Goal: Task Accomplishment & Management: Manage account settings

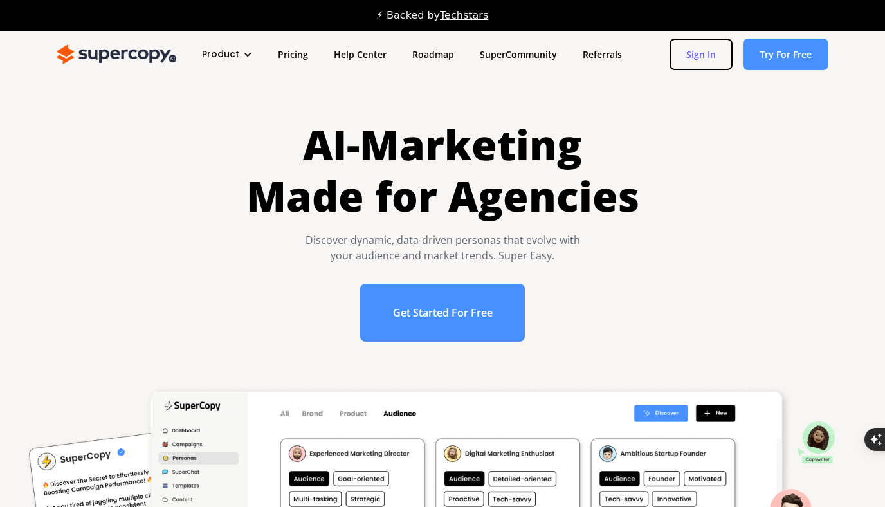
click at [713, 57] on link "Sign In" at bounding box center [700, 55] width 63 height 32
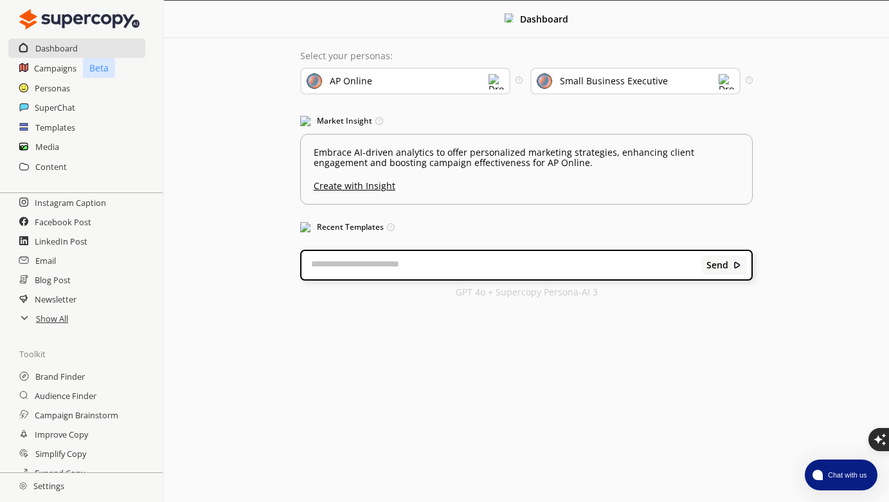
scroll to position [156, 0]
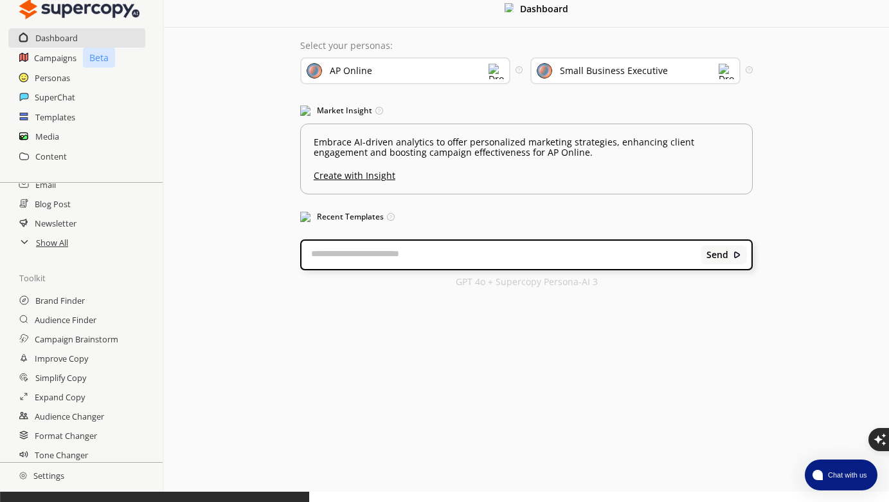
click at [49, 482] on h2 "Settings" at bounding box center [42, 475] width 84 height 26
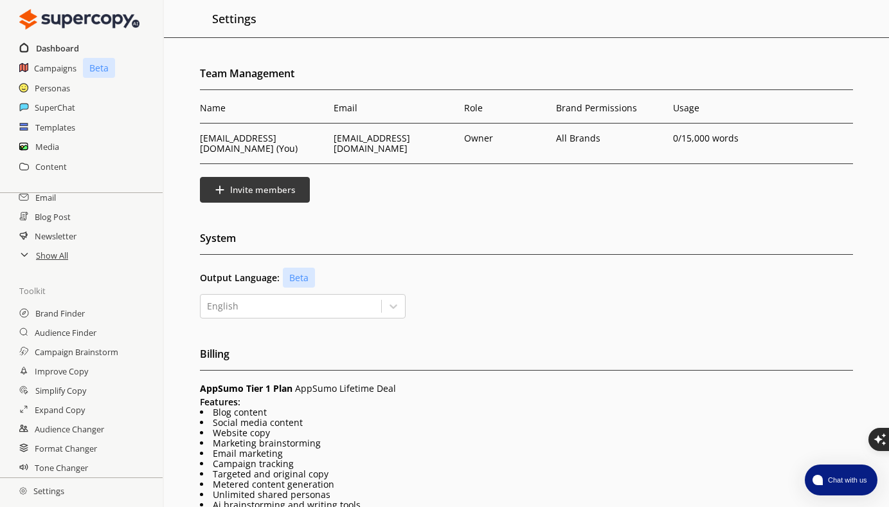
click at [72, 46] on h2 "Dashboard" at bounding box center [57, 48] width 43 height 19
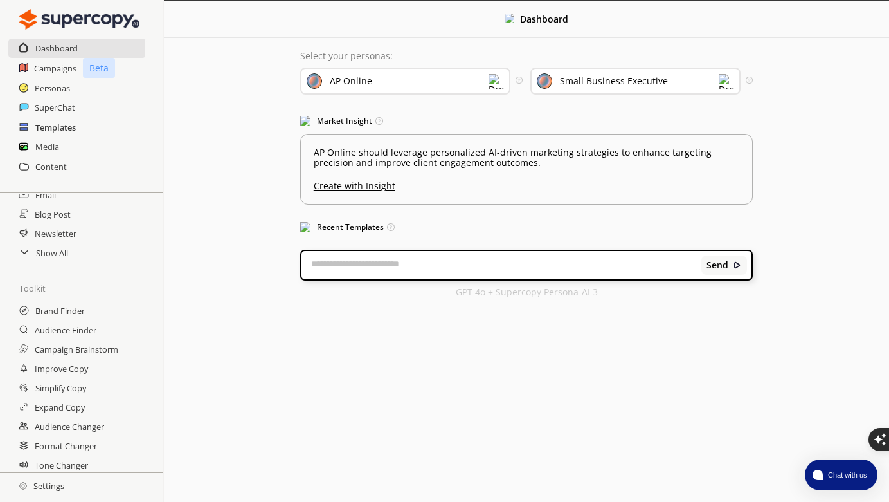
click at [72, 129] on h2 "Templates" at bounding box center [55, 127] width 41 height 19
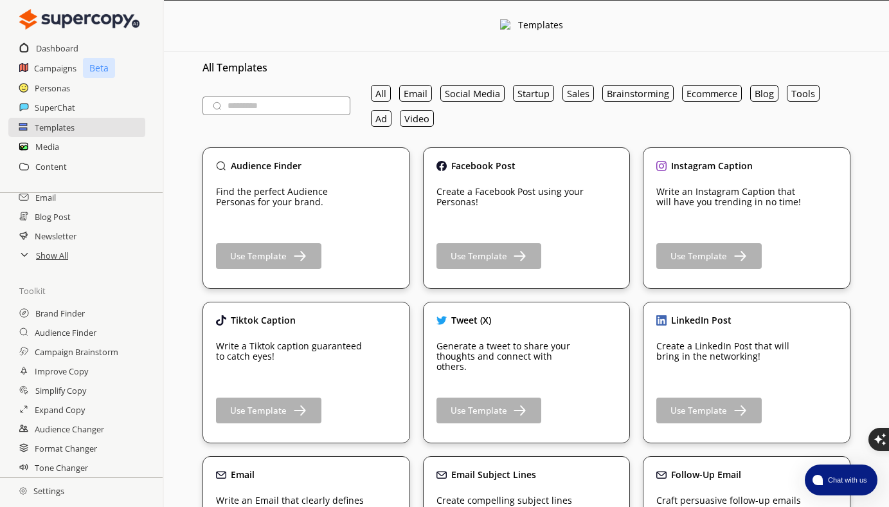
click at [68, 19] on img at bounding box center [79, 19] width 120 height 26
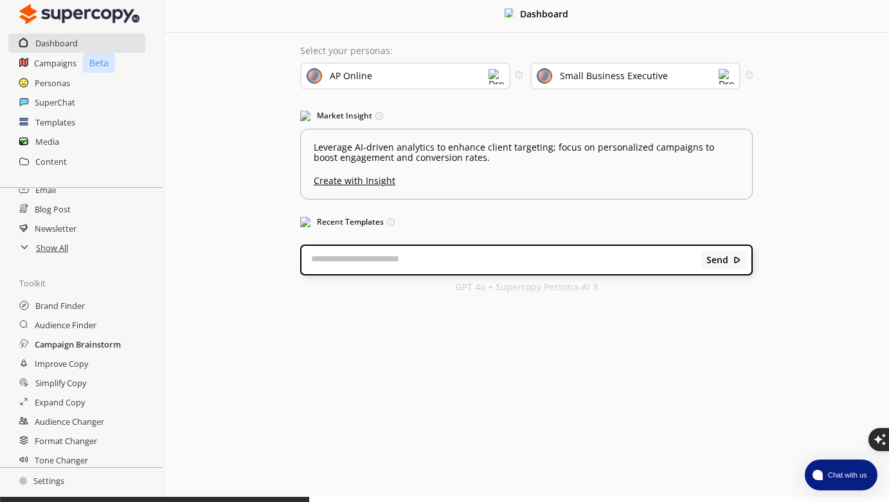
scroll to position [10, 0]
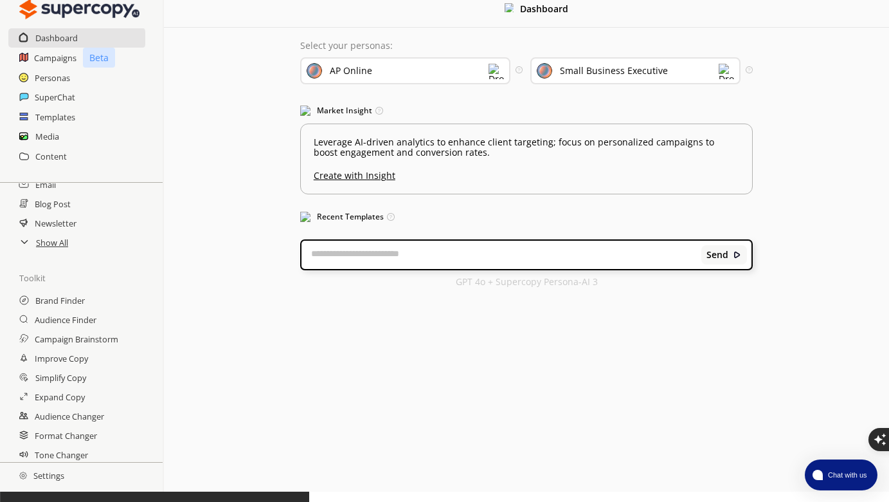
click at [57, 479] on h2 "Settings" at bounding box center [42, 475] width 84 height 26
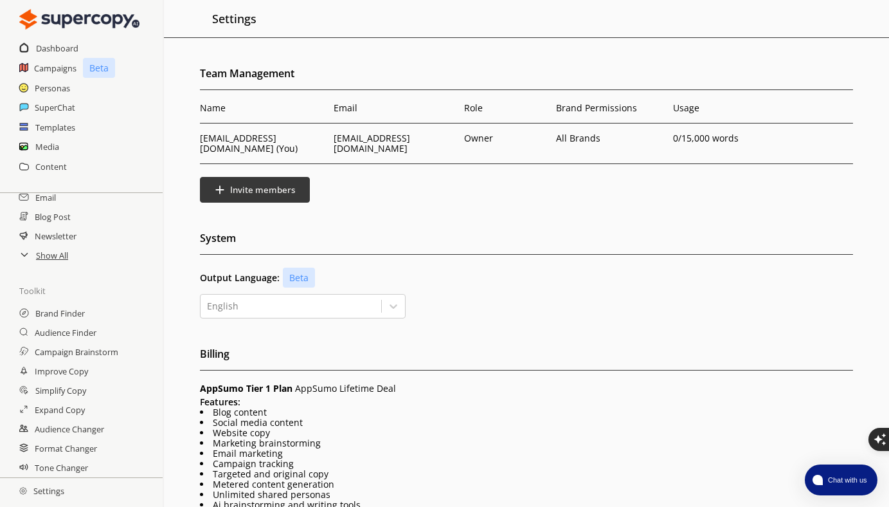
scroll to position [226, 0]
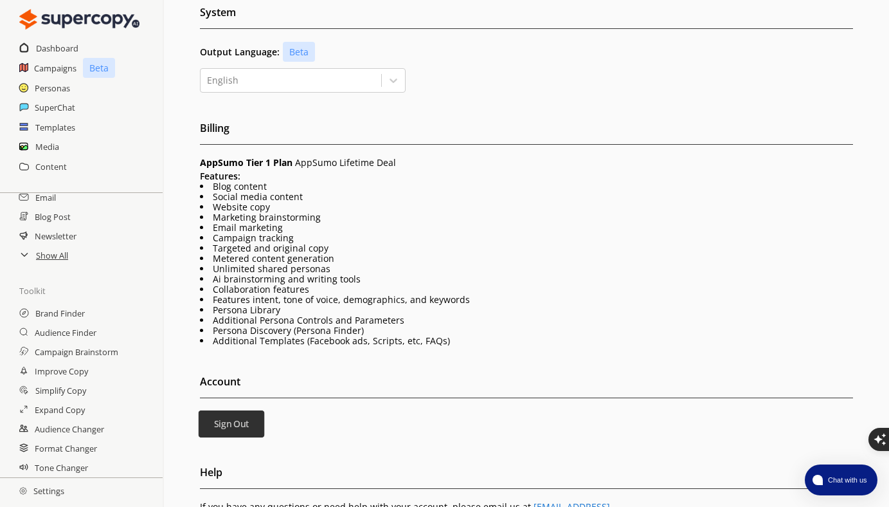
click at [248, 420] on button "Sign Out" at bounding box center [232, 423] width 66 height 27
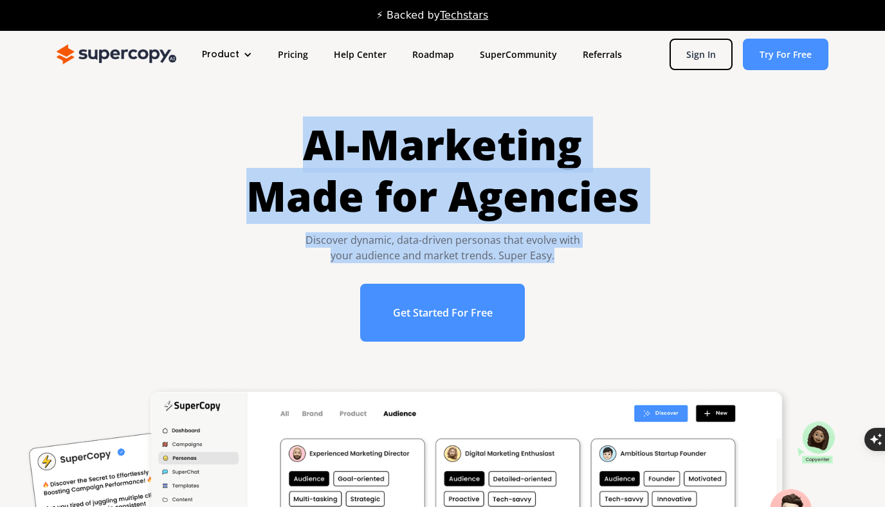
drag, startPoint x: 310, startPoint y: 104, endPoint x: 588, endPoint y: 257, distance: 317.4
click at [592, 257] on div "AI-Marketing Made for Agencies Discover dynamic, data-driven personas that evol…" at bounding box center [442, 230] width 393 height 223
copy div "AI-Marketing Made for Agencies Discover dynamic, data-driven personas that evol…"
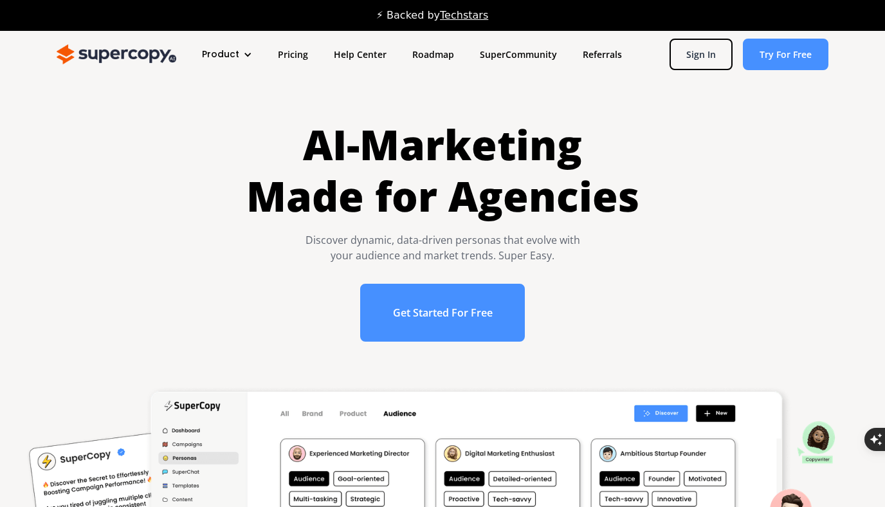
click at [596, 234] on div "Discover dynamic, data-driven personas that evolve with your audience and marke…" at bounding box center [442, 247] width 393 height 31
